Goal: Contribute content: Add original content to the website for others to see

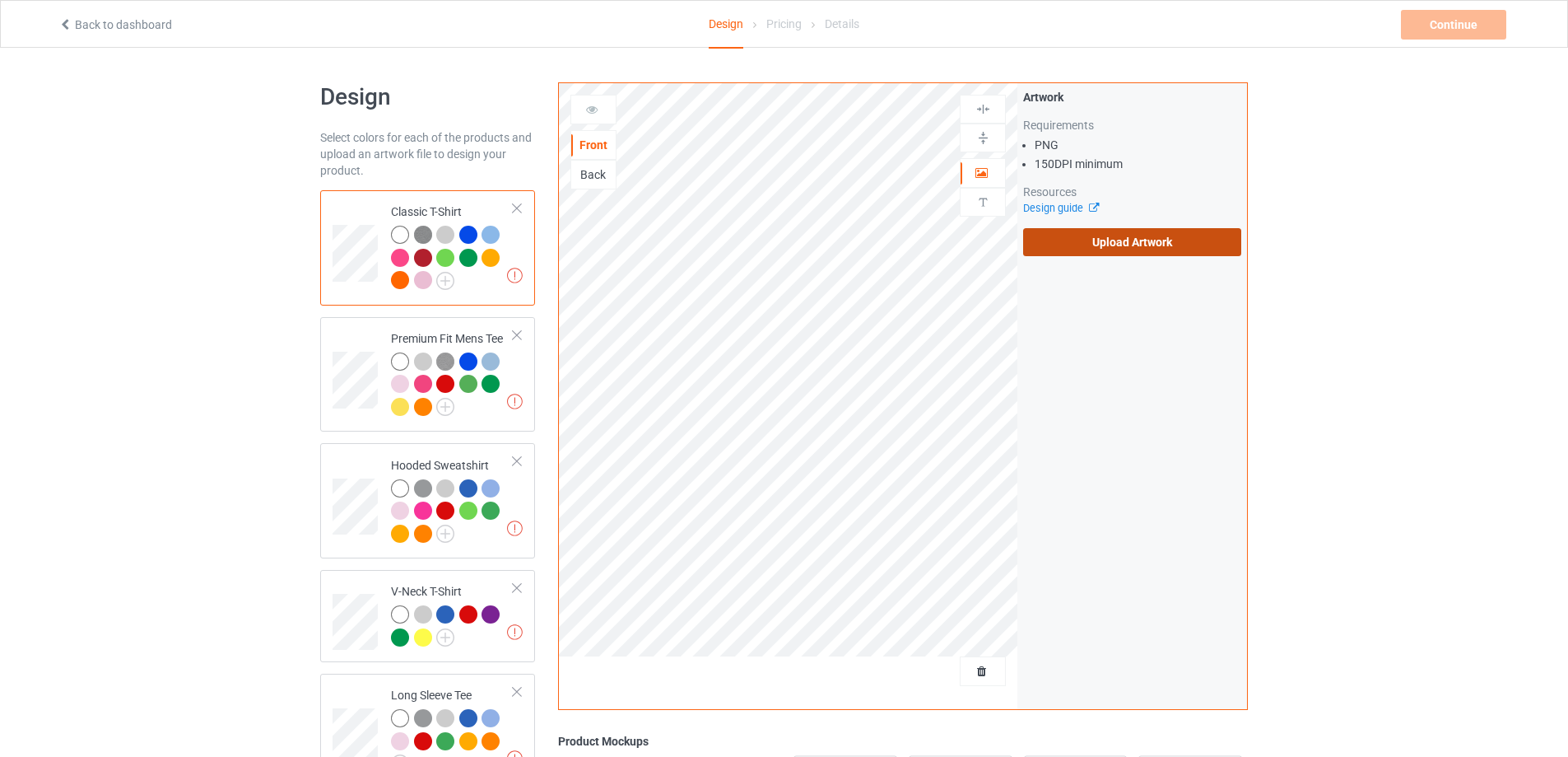
click at [1123, 250] on label "Upload Artwork" at bounding box center [1132, 242] width 218 height 28
click at [0, 0] on input "Upload Artwork" at bounding box center [0, 0] width 0 height 0
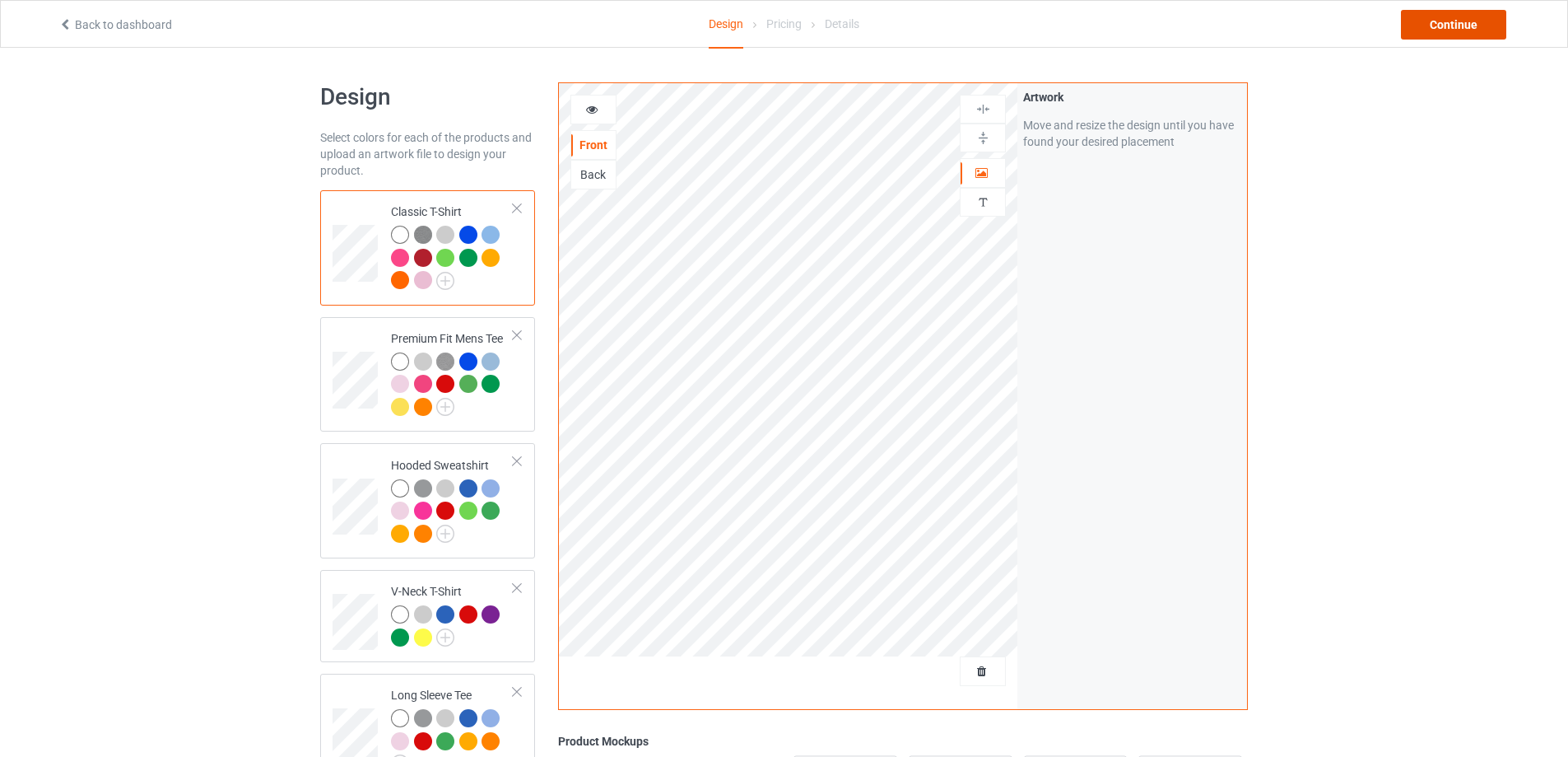
click at [1442, 31] on div "Continue" at bounding box center [1453, 24] width 105 height 30
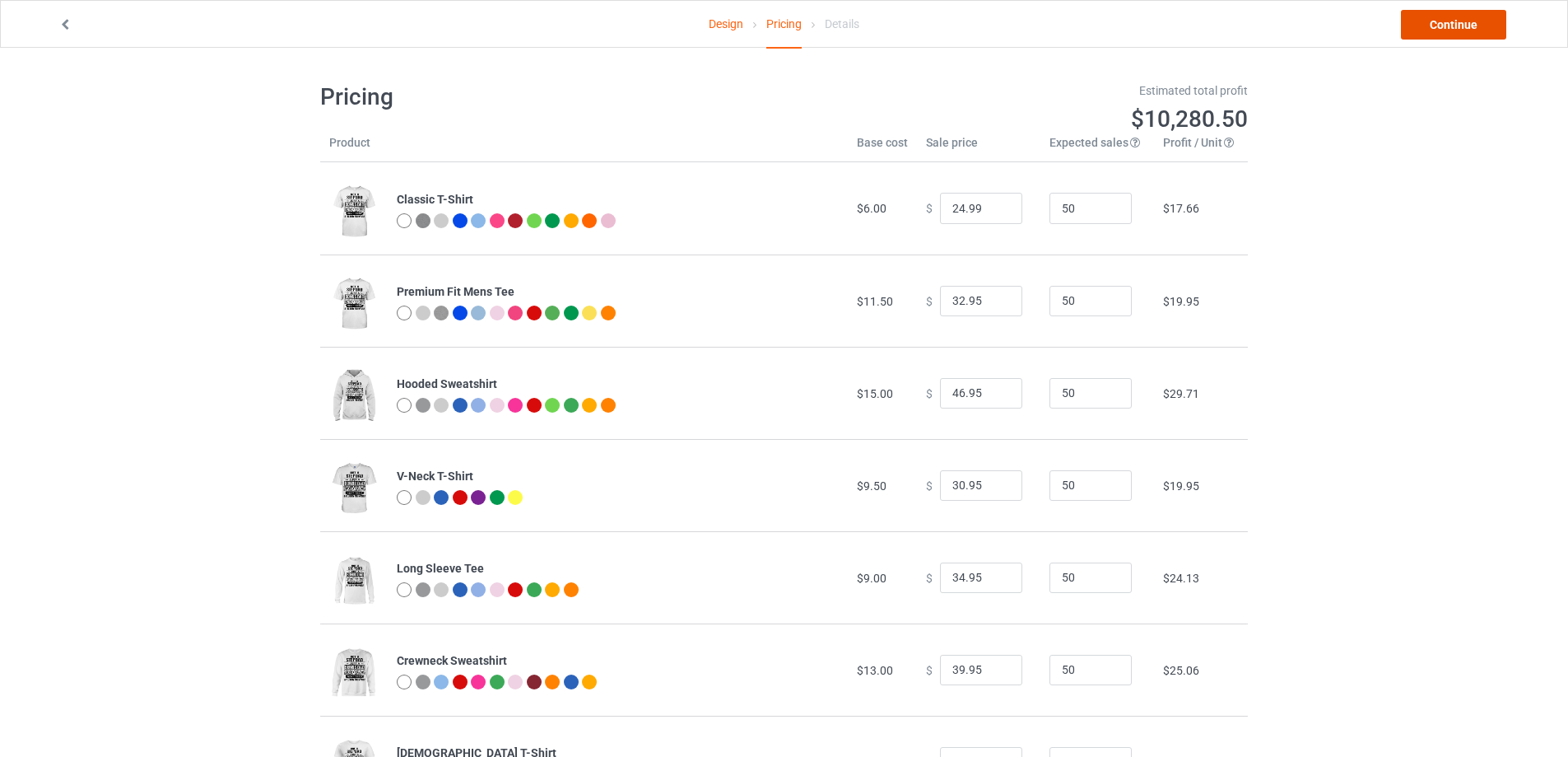
click at [1442, 31] on link "Continue" at bounding box center [1453, 24] width 105 height 30
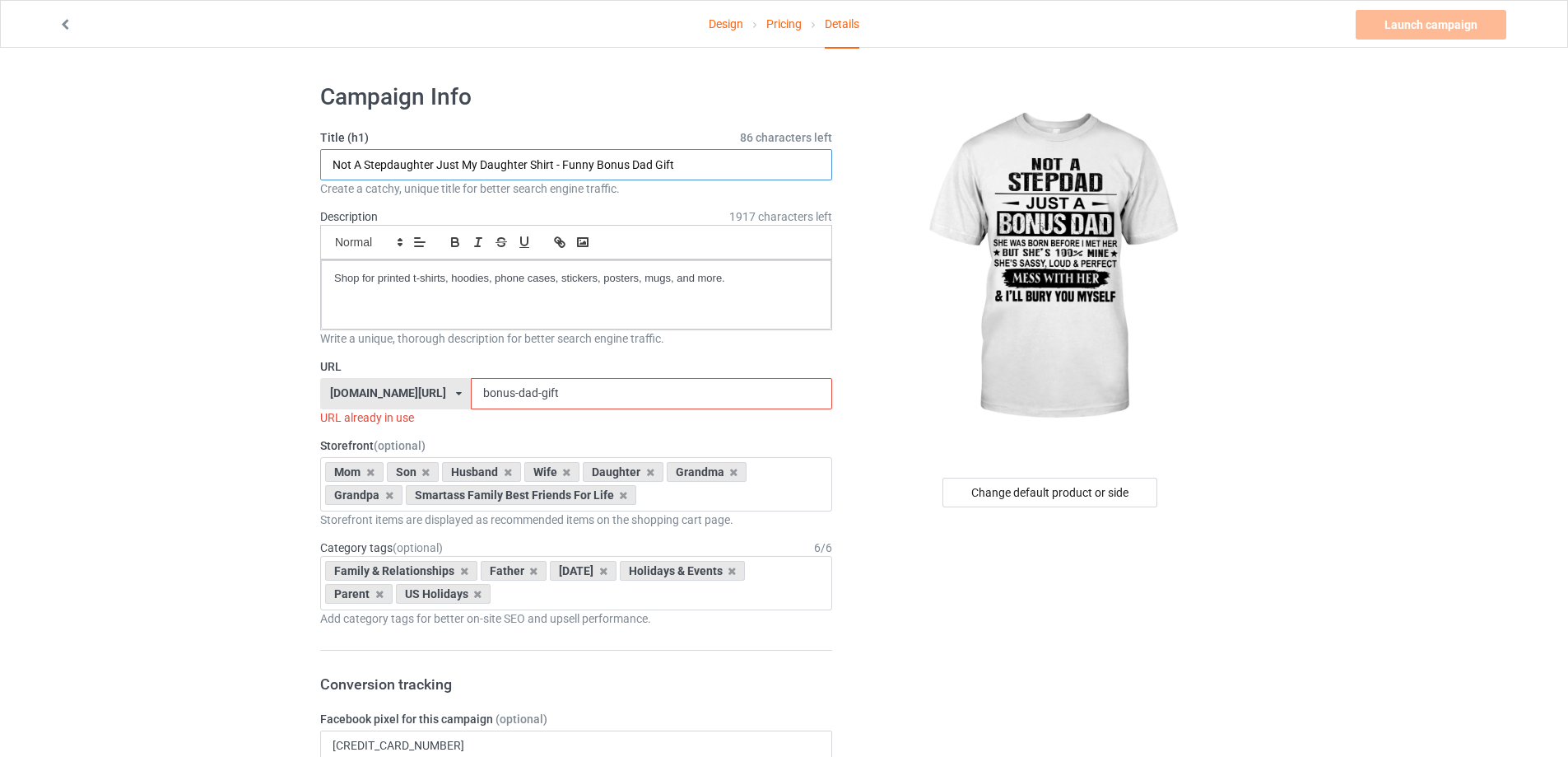
drag, startPoint x: 434, startPoint y: 167, endPoint x: 403, endPoint y: 168, distance: 31.0
click at [403, 168] on input "Not A Stepdaughter Just My Daughter Shirt - Funny Bonus Dad Gift" at bounding box center [576, 165] width 512 height 31
drag, startPoint x: 449, startPoint y: 166, endPoint x: 436, endPoint y: 167, distance: 13.0
click at [436, 167] on input "Not A Stepdad Just My Daughter Shirt - Funny Bonus Dad Gift" at bounding box center [576, 165] width 512 height 31
drag, startPoint x: 459, startPoint y: 164, endPoint x: 491, endPoint y: 166, distance: 32.1
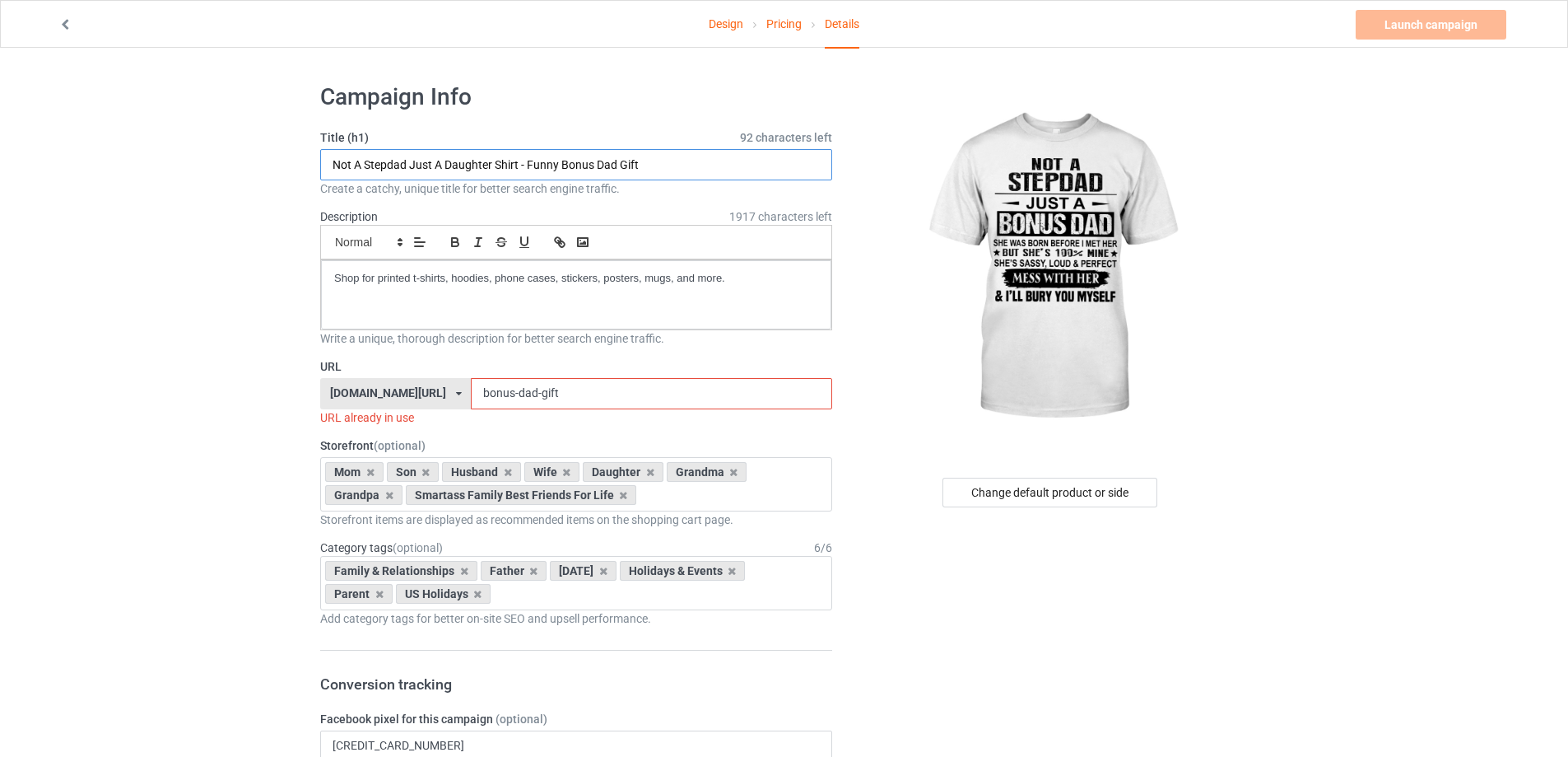
click at [491, 166] on input "Not A Stepdad Just A Daughter Shirt - Funny Bonus Dad Gift" at bounding box center [576, 165] width 512 height 31
click at [442, 167] on input "Not A Stepdad Just A Dad Shirt - Funny Bonus Dad Gift" at bounding box center [576, 165] width 512 height 31
type input "Not A Stepdad Just A Bonus Dad Shirt - Funny Bonus Dad Gift"
drag, startPoint x: 518, startPoint y: 396, endPoint x: 495, endPoint y: 397, distance: 23.0
click at [495, 397] on input "bonus-dad-gift" at bounding box center [652, 393] width 361 height 31
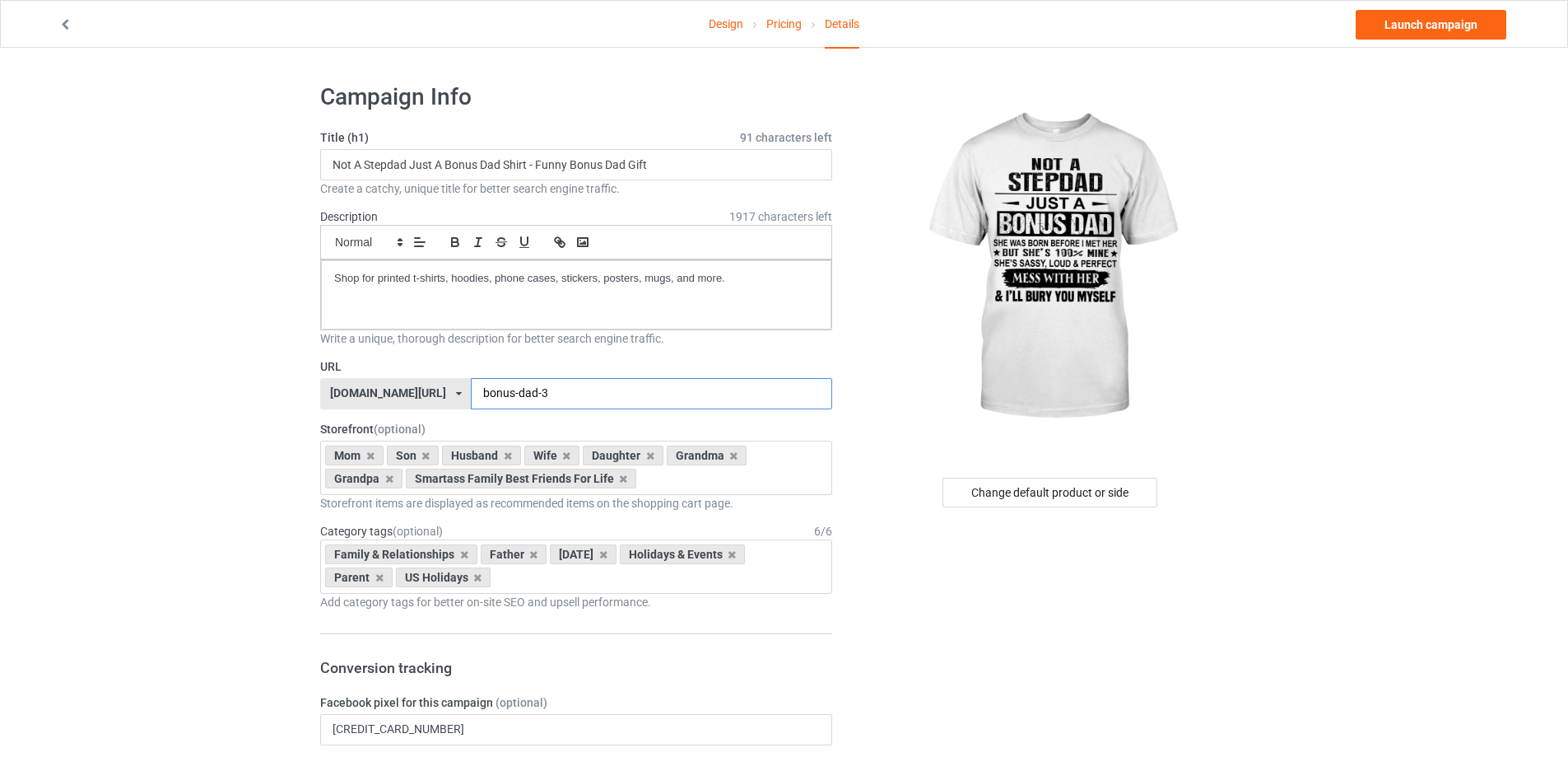
type input "bonus-dad-3"
click at [425, 455] on icon at bounding box center [425, 456] width 8 height 10
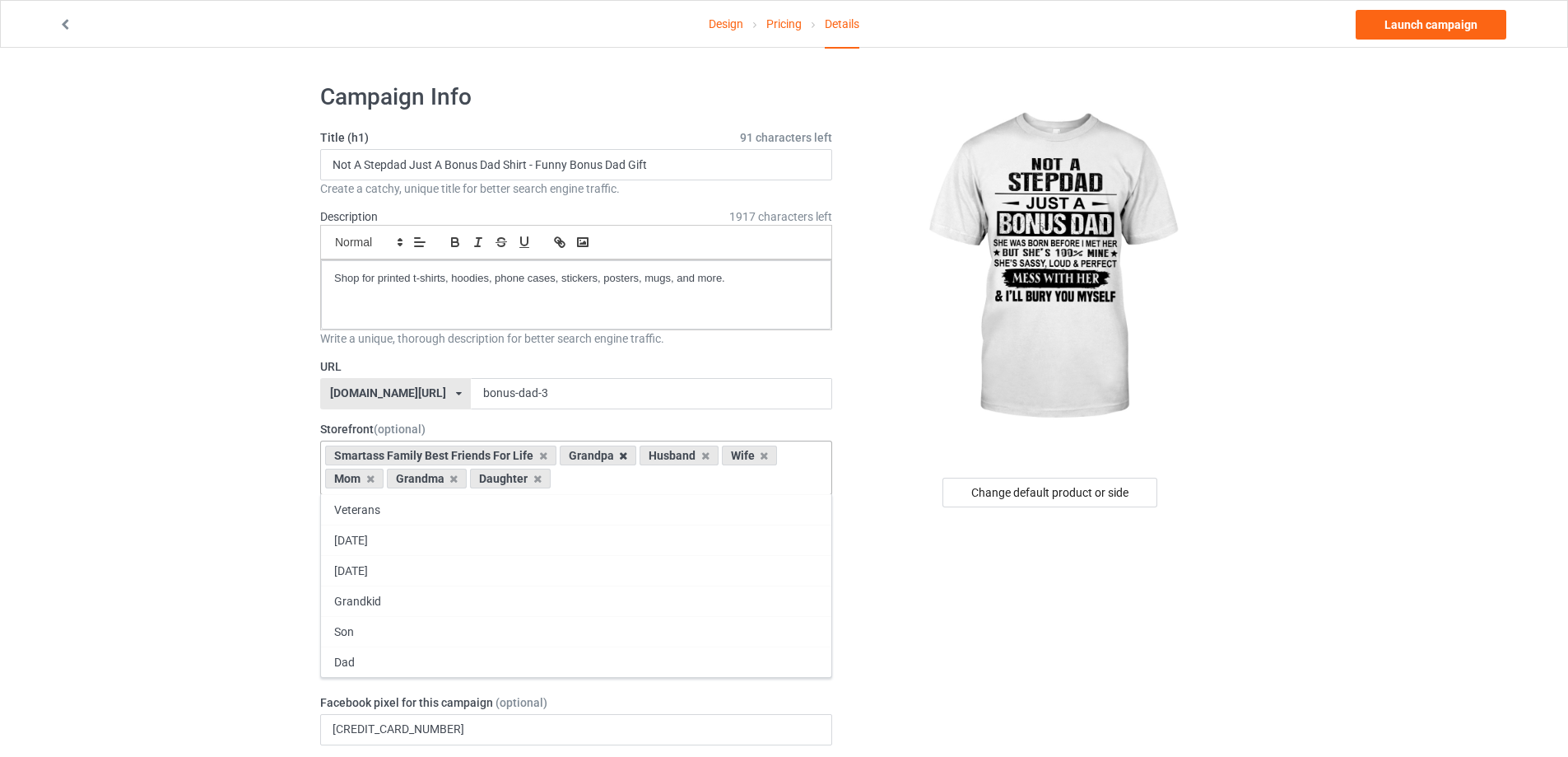
click at [619, 456] on icon at bounding box center [622, 456] width 8 height 10
click at [393, 481] on icon at bounding box center [392, 479] width 8 height 10
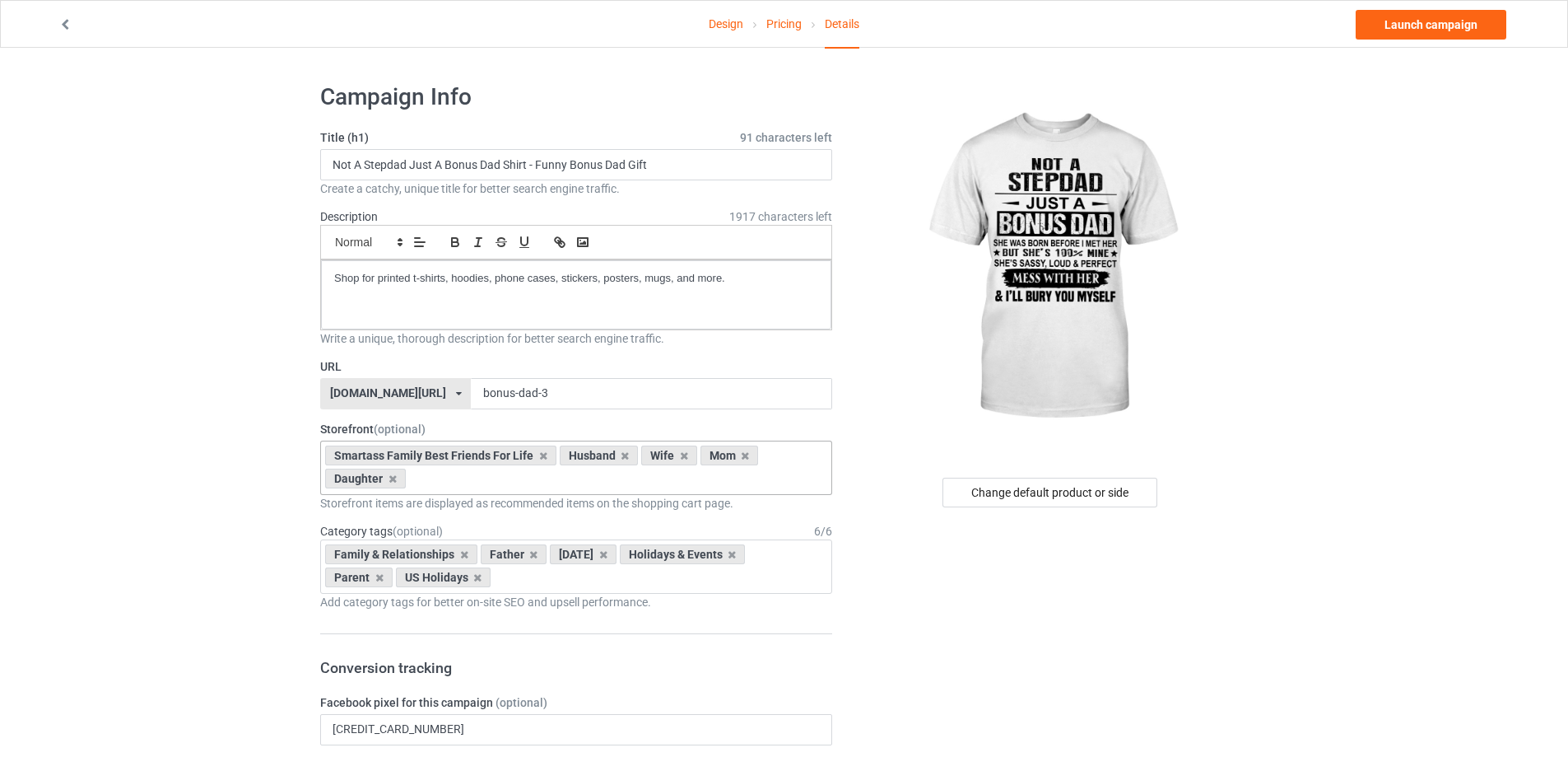
click at [881, 364] on div at bounding box center [1052, 267] width 393 height 371
drag, startPoint x: 649, startPoint y: 161, endPoint x: 237, endPoint y: 167, distance: 412.0
click at [1454, 31] on link "Launch campaign" at bounding box center [1432, 24] width 151 height 30
